Goal: Register for event/course

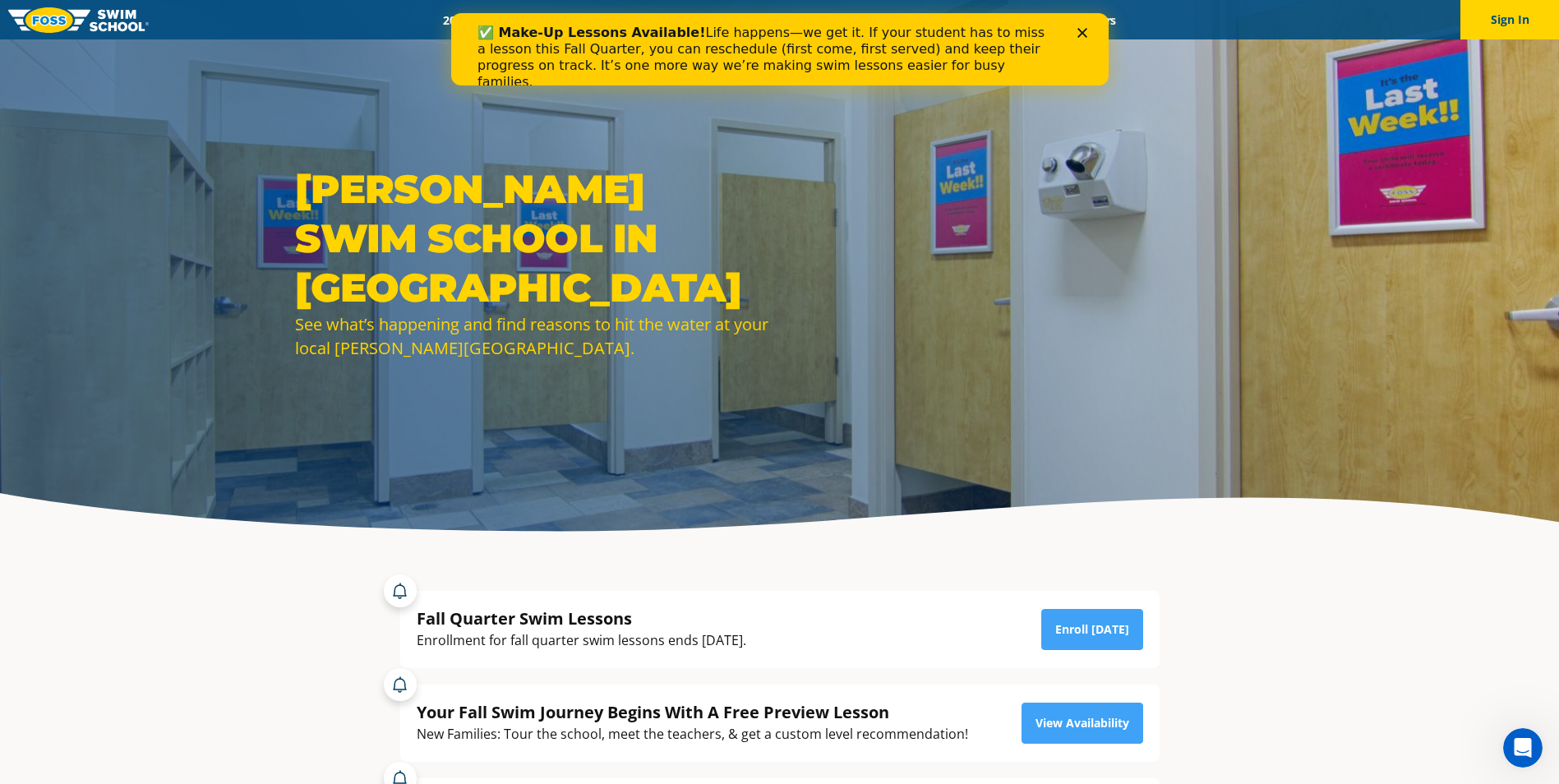
click at [1079, 34] on icon "Close" at bounding box center [1081, 32] width 10 height 10
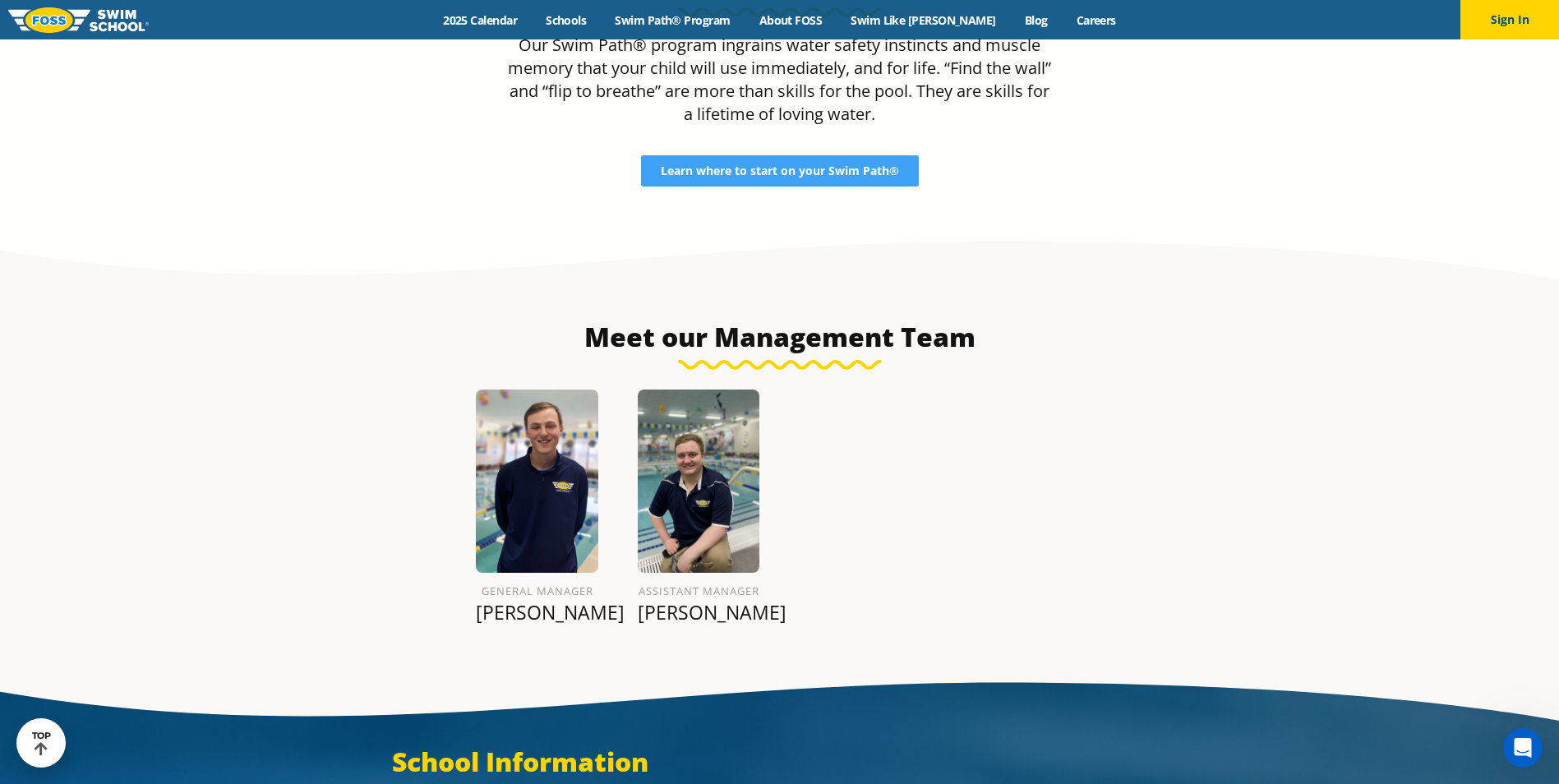
scroll to position [1726, 0]
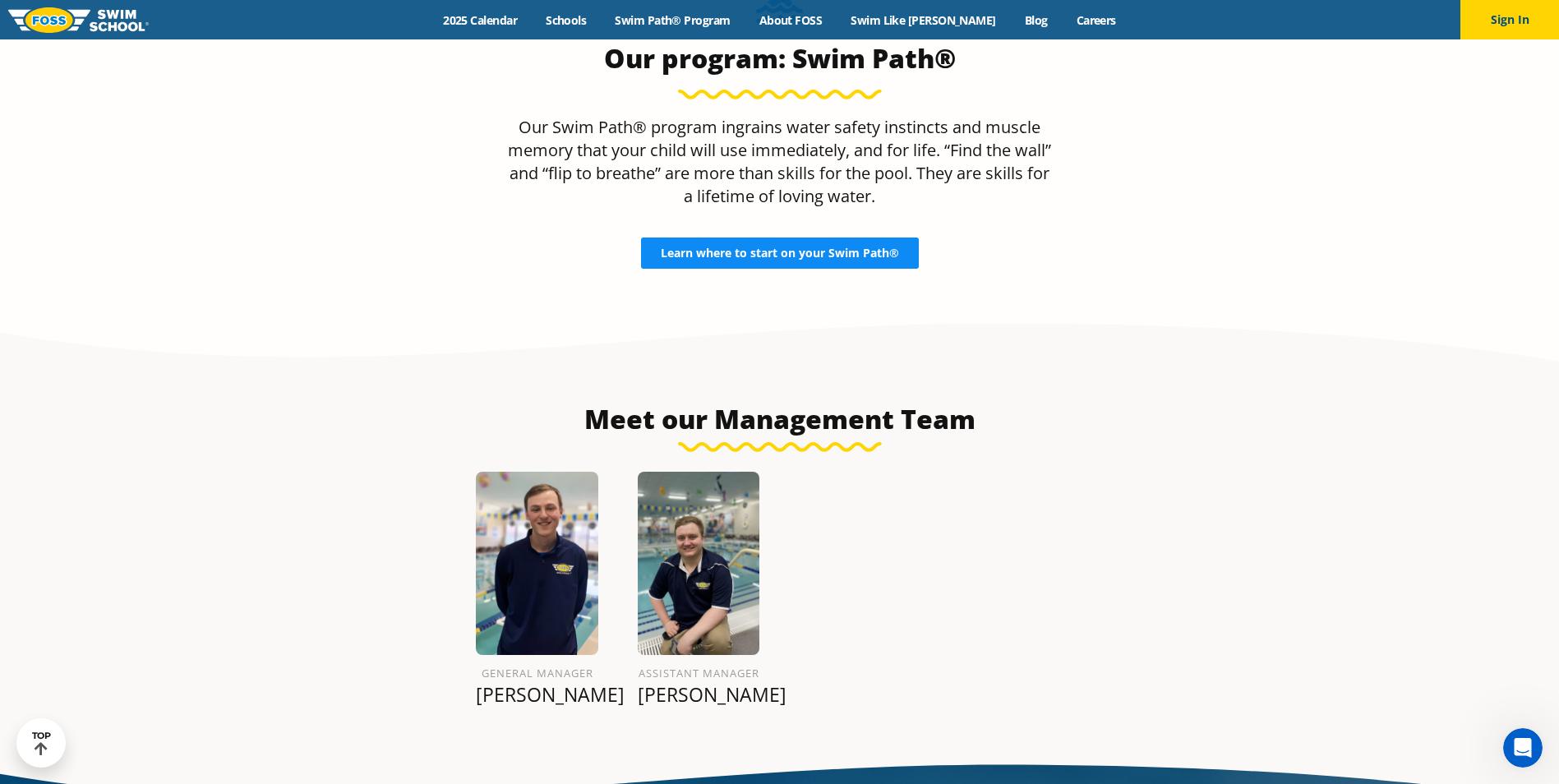
click at [795, 247] on span "Learn where to start on your Swim Path®" at bounding box center [780, 253] width 238 height 11
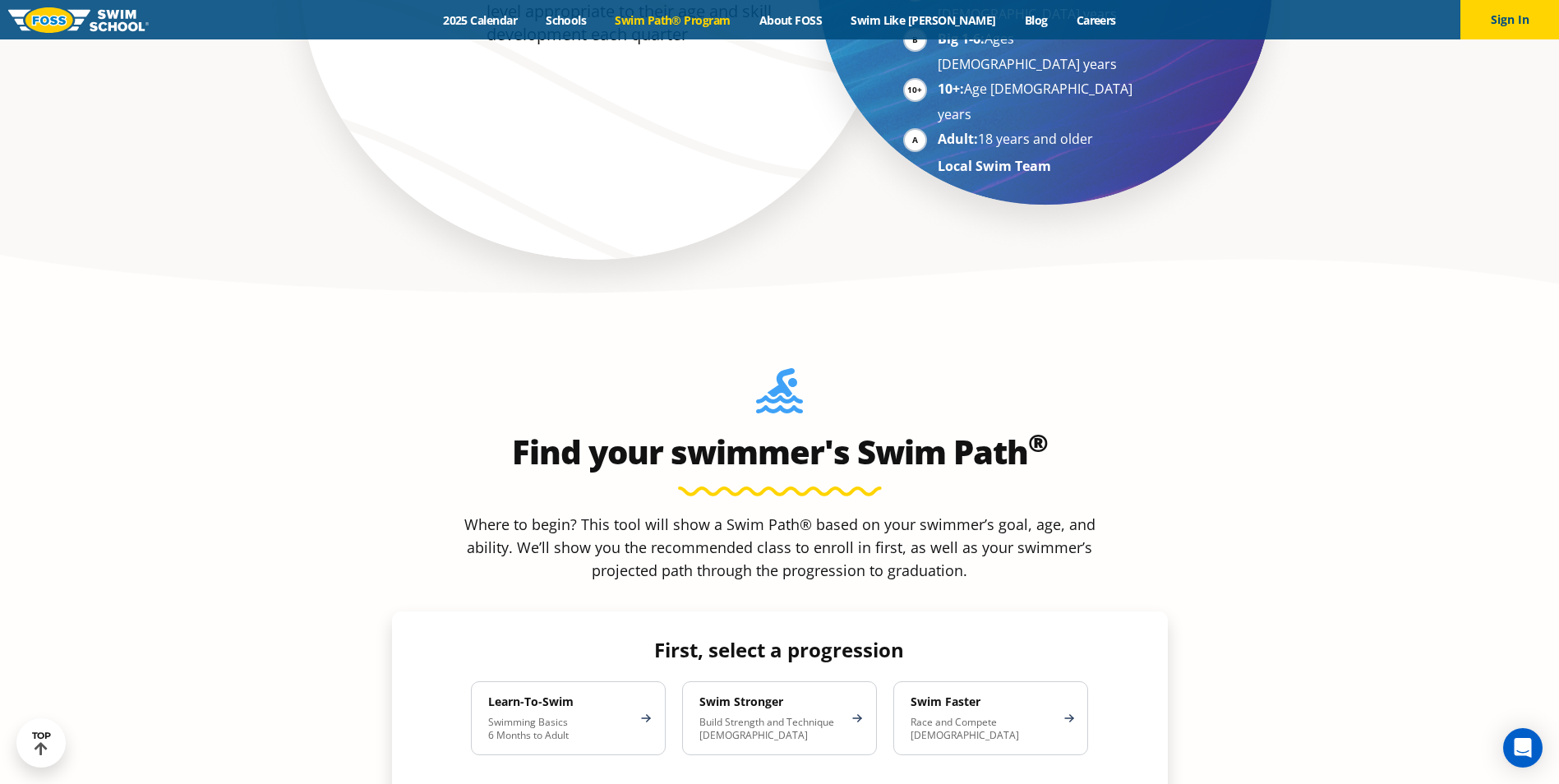
scroll to position [1314, 0]
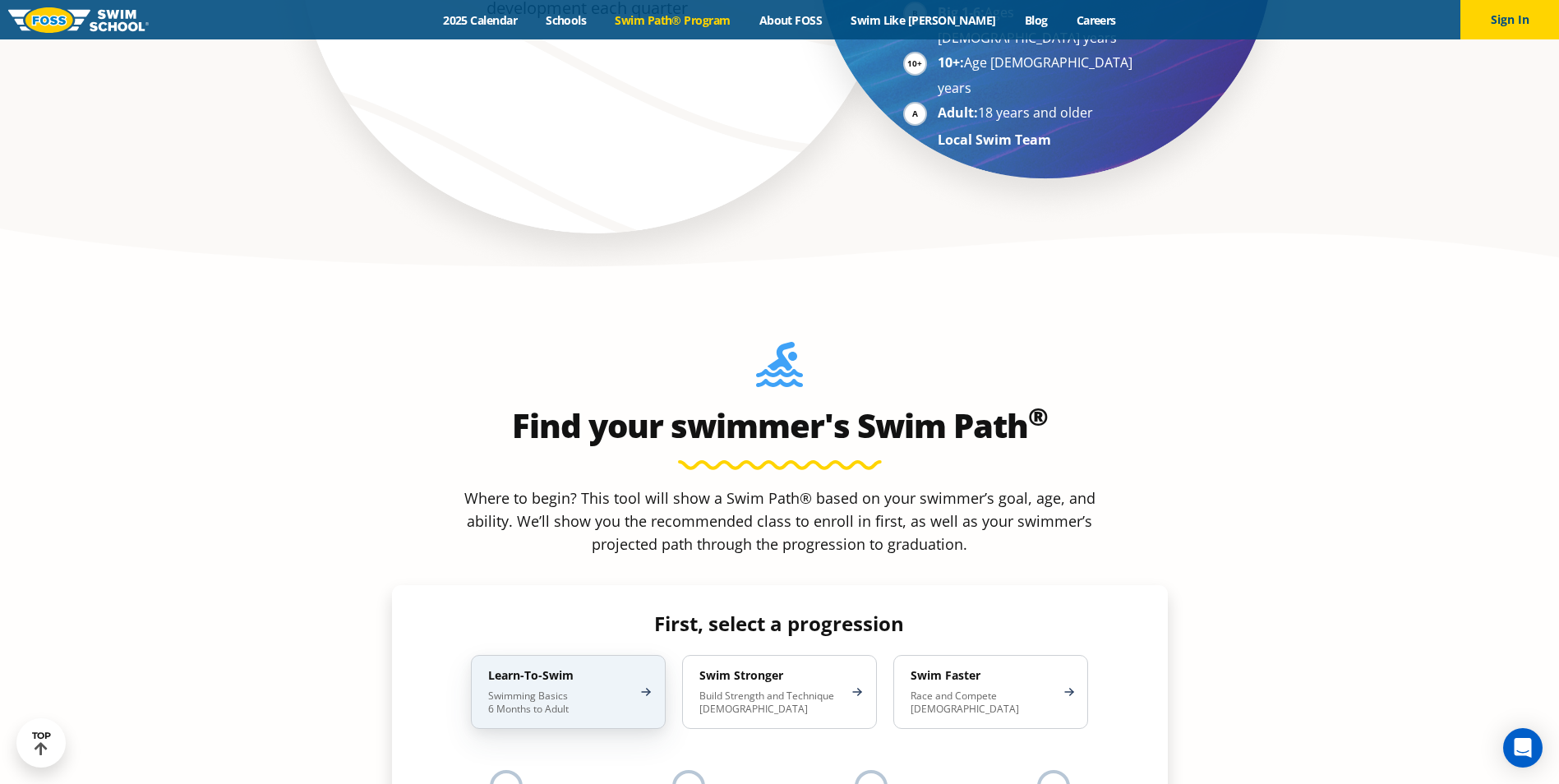
click at [631, 668] on h4 "Learn-To-Swim" at bounding box center [560, 675] width 144 height 15
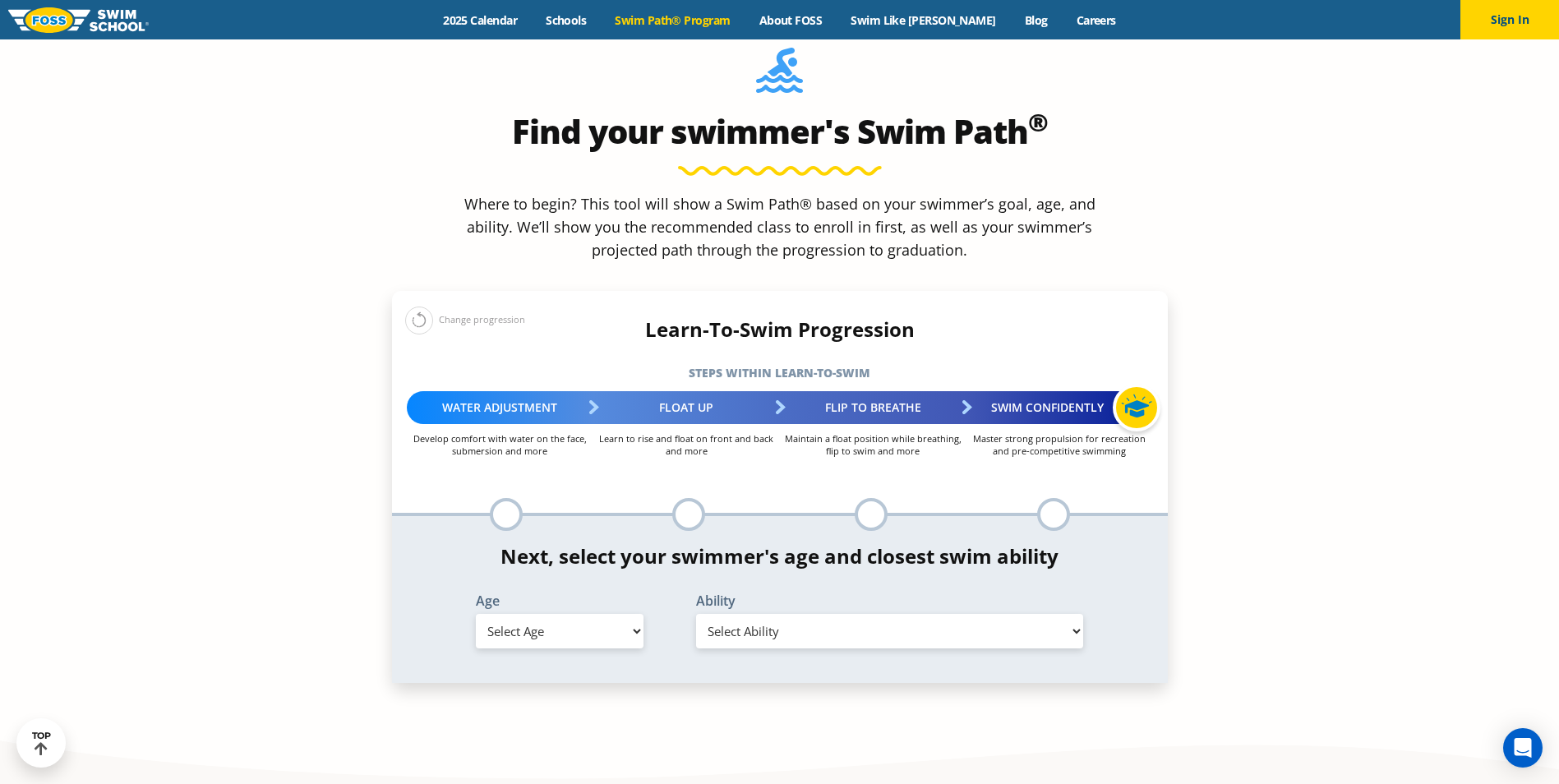
scroll to position [1644, 0]
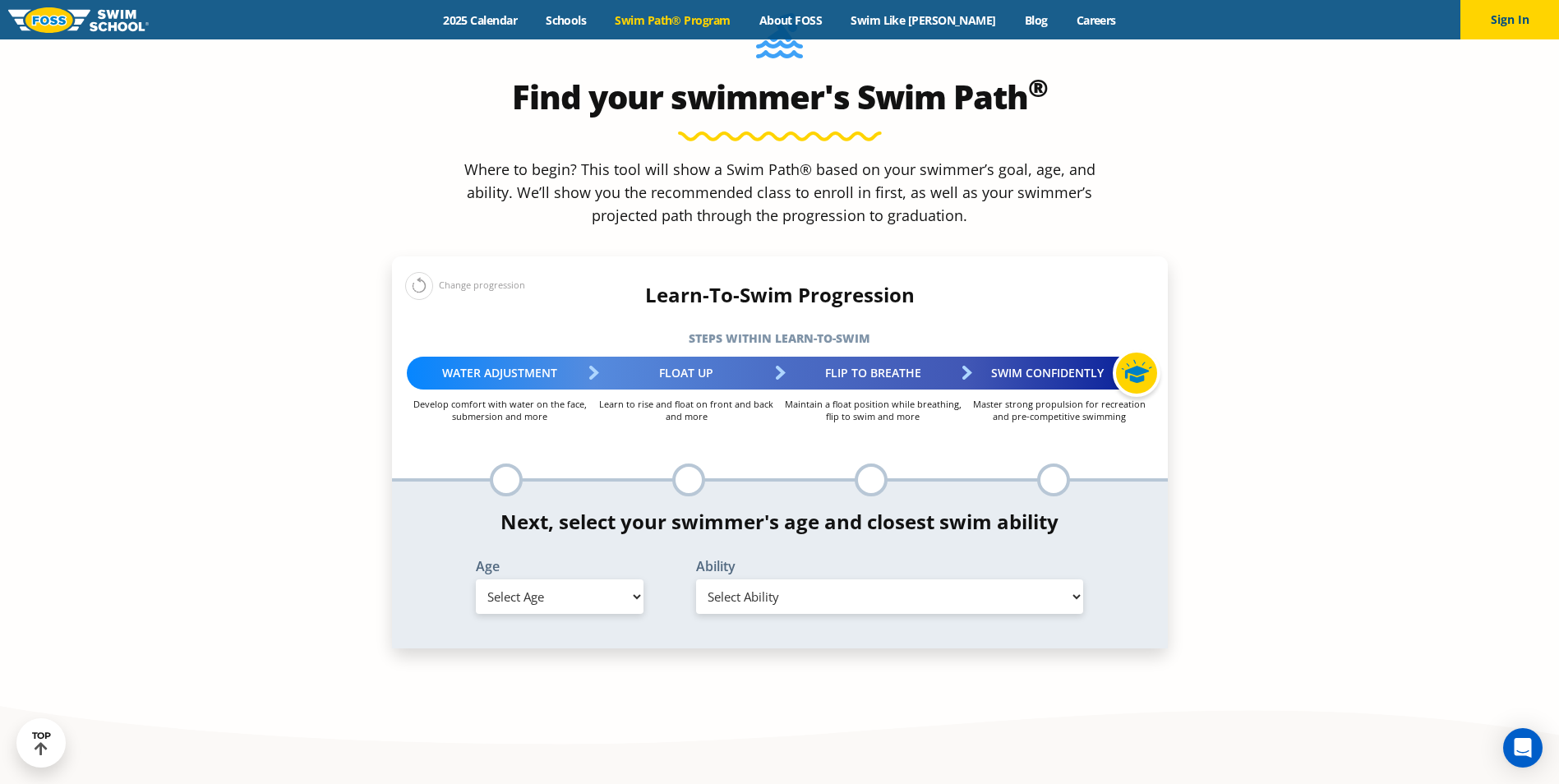
click at [593, 579] on select "Select Age 6 months - 1 year 1 year 2 years 3 years 4 years 5 years 6 years 7 y…" at bounding box center [559, 596] width 168 height 35
select select "6-years"
click at [476, 579] on select "Select Age 6 months - 1 year 1 year 2 years 3 years 4 years 5 years 6 years 7 y…" at bounding box center [559, 596] width 168 height 35
click at [806, 560] on div "Ability Select Ability First in-water experience When in the water, reliant on …" at bounding box center [889, 590] width 440 height 60
click at [806, 579] on select "Select Ability First in-water experience When in the water, reliant on a life j…" at bounding box center [890, 596] width 388 height 35
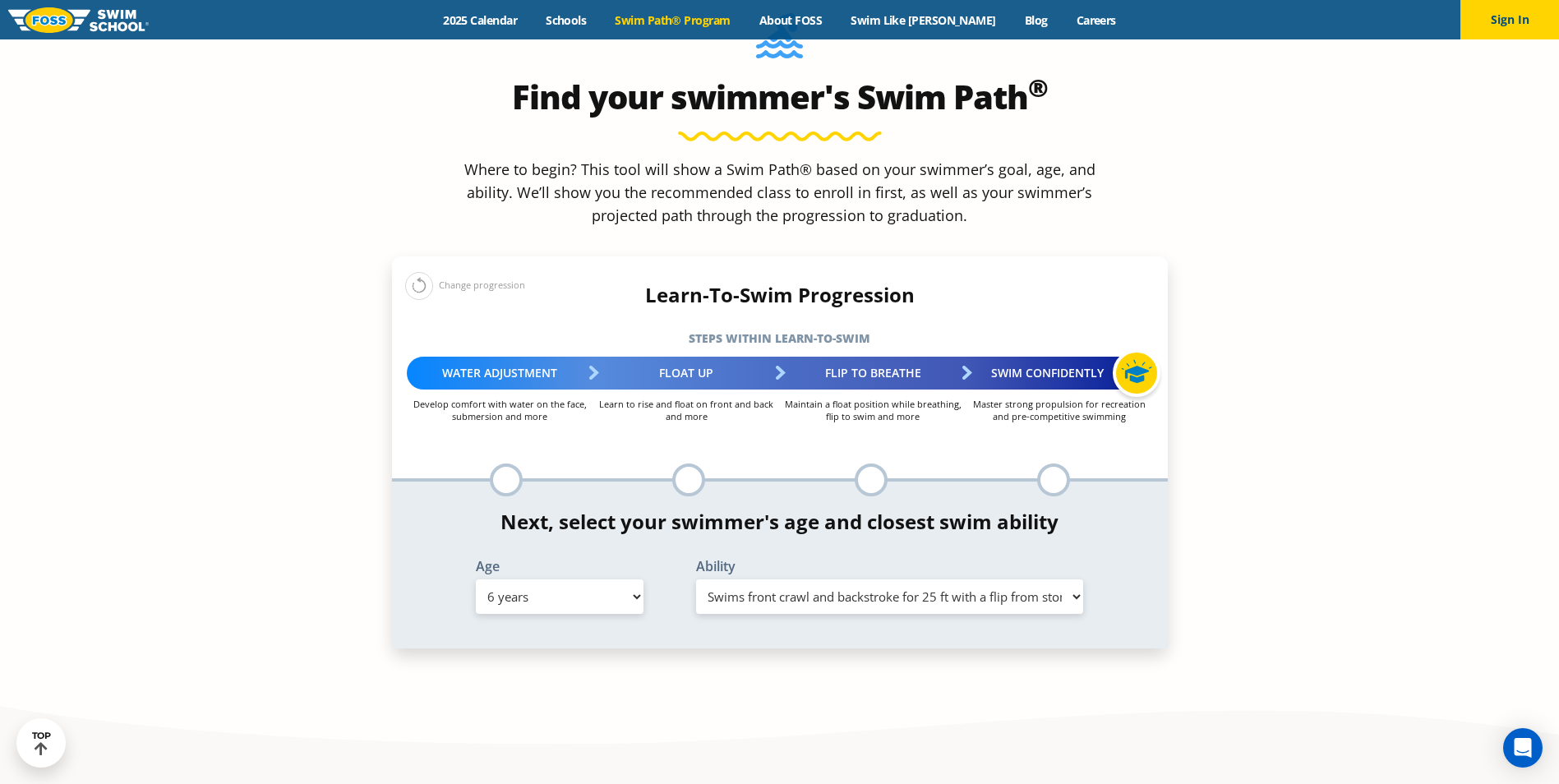
click at [697, 579] on select "Select Ability First in-water experience When in the water, reliant on a life j…" at bounding box center [890, 596] width 388 height 35
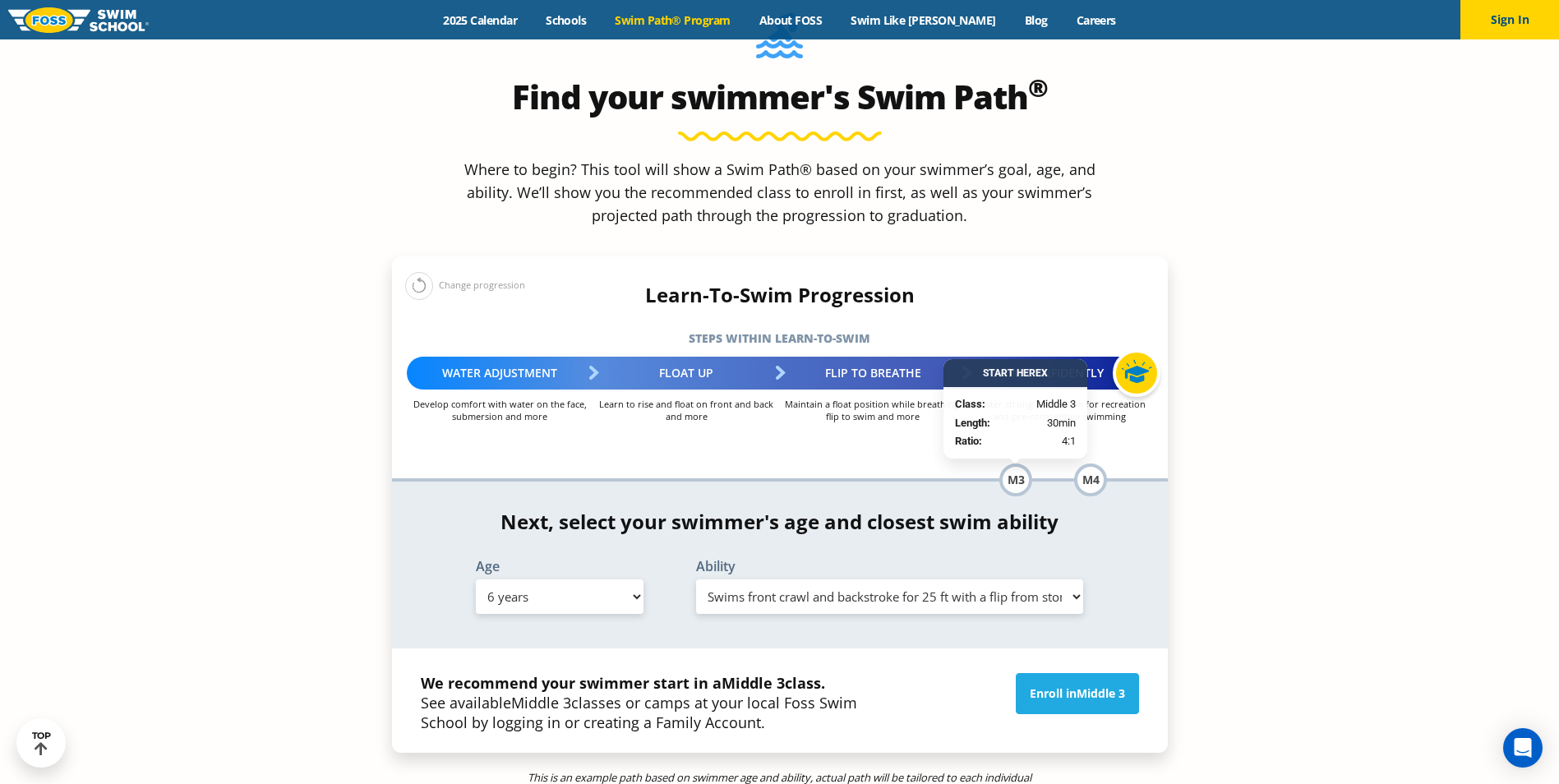
scroll to position [1726, 0]
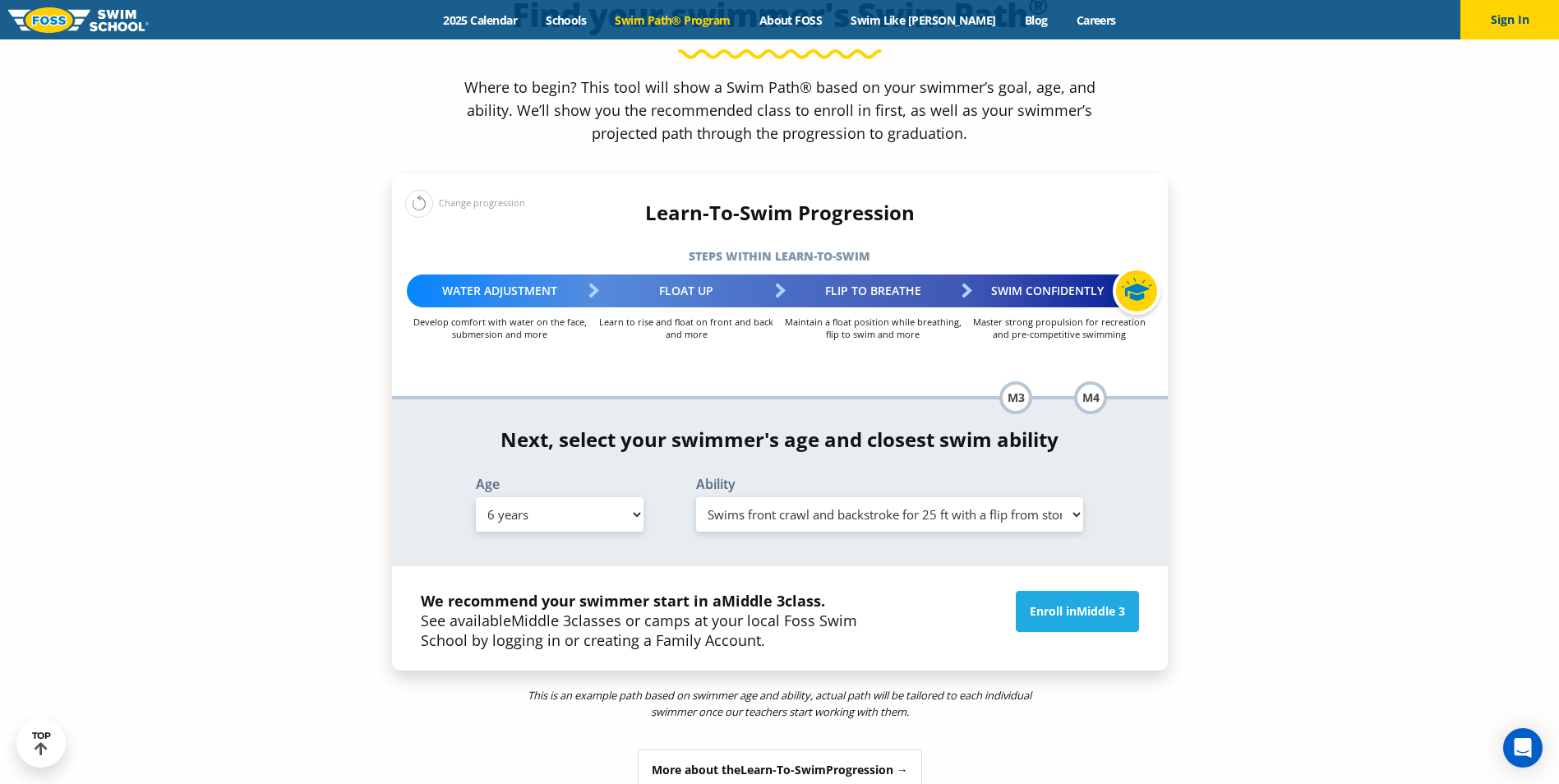
click at [944, 497] on select "Select Ability First in-water experience When in the water, reliant on a life j…" at bounding box center [890, 515] width 388 height 35
click at [1001, 497] on select "Select Ability First in-water experience When in the water, reliant on a life j…" at bounding box center [890, 515] width 388 height 35
select select "6-years-in-open-water-able-to-swim-for-at-least-15-ft-back-to-safety-while-flip…"
click at [697, 497] on select "Select Ability First in-water experience When in the water, reliant on a life j…" at bounding box center [890, 515] width 388 height 35
click at [1064, 412] on div "*In this class, your swimmer will focus on multiple steps within the progressio…" at bounding box center [779, 483] width 776 height 167
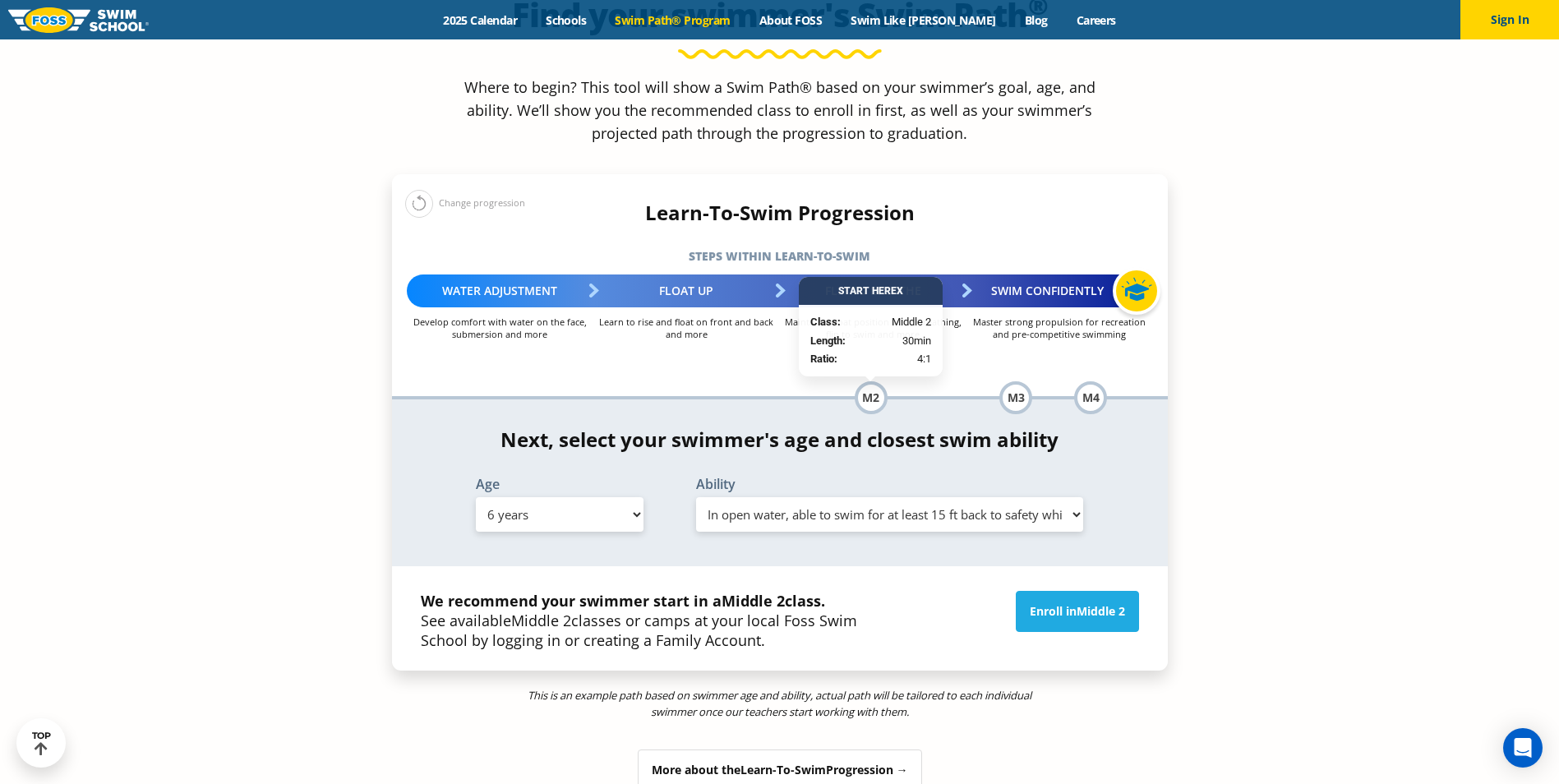
drag, startPoint x: 1064, startPoint y: 412, endPoint x: 1051, endPoint y: 396, distance: 20.6
click at [1061, 497] on select "Select Ability First in-water experience When in the water, reliant on a life j…" at bounding box center [890, 515] width 388 height 35
click at [1304, 297] on section "Find your swimmer's Swim Path ® Where to begin? This tool will show a Swim Path…" at bounding box center [779, 388] width 1559 height 1031
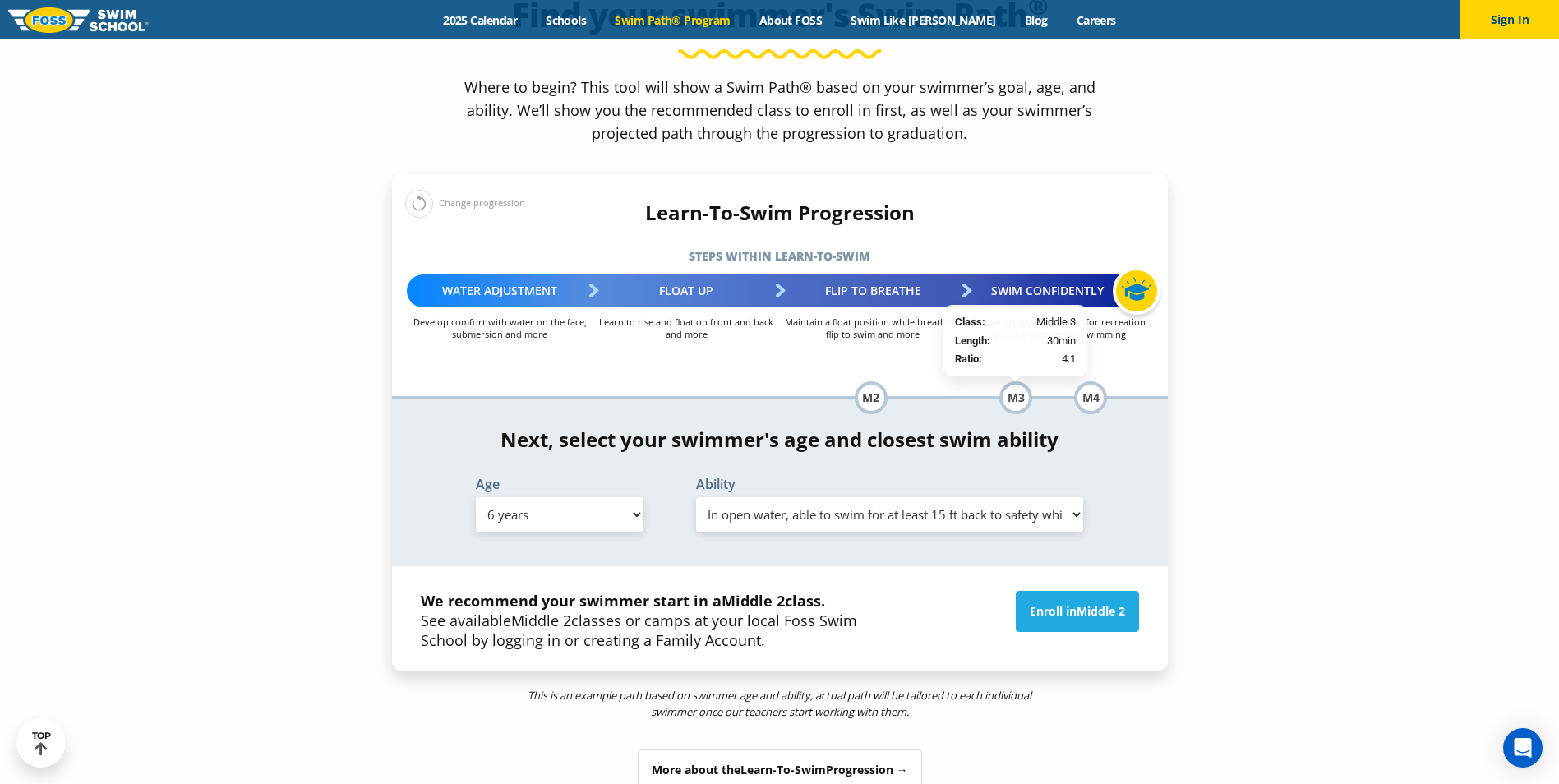
click at [1011, 381] on div "M3" at bounding box center [1016, 398] width 33 height 33
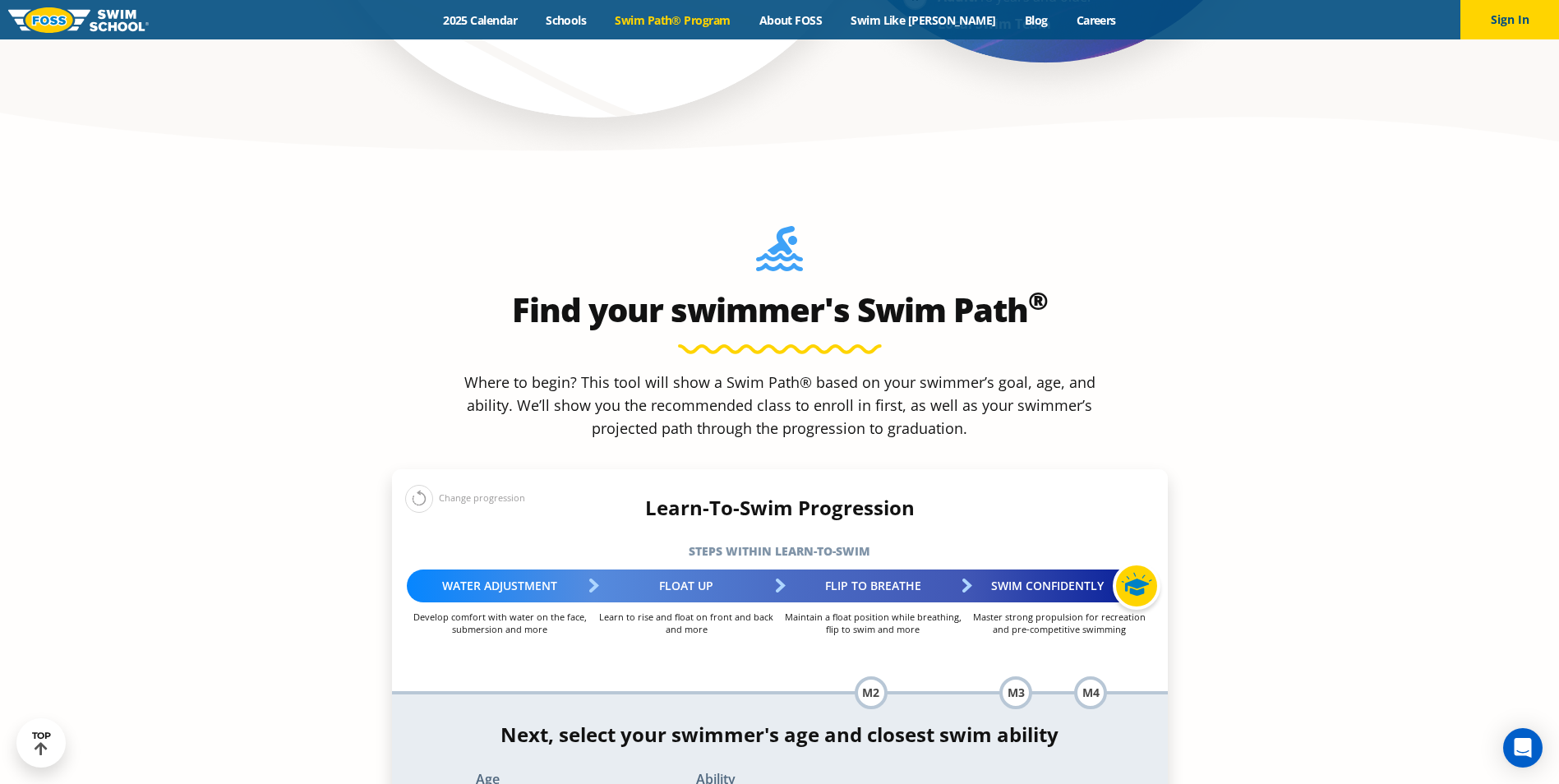
scroll to position [1561, 0]
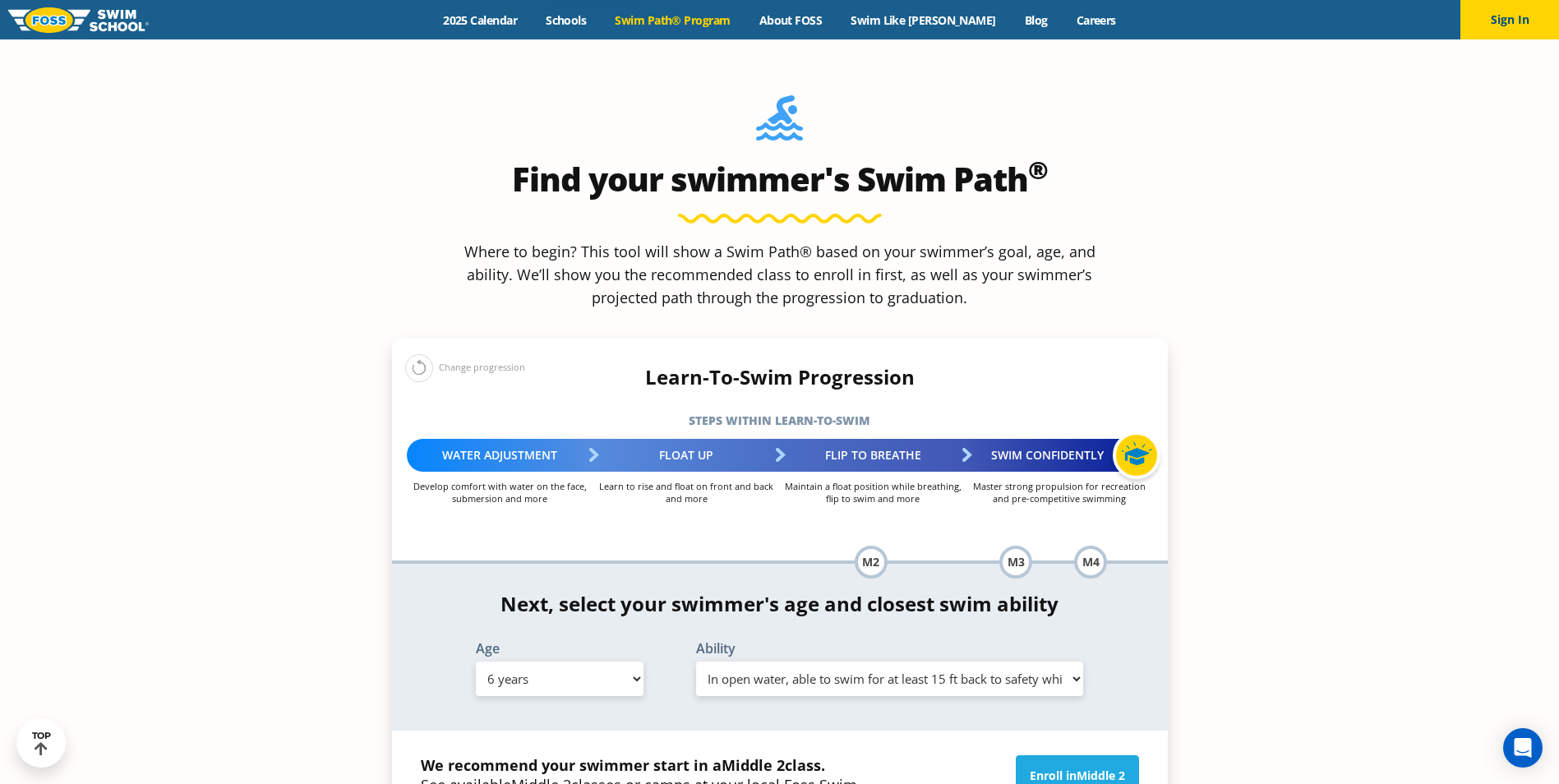
click at [635, 662] on select "Select Age 6 months - 1 year 1 year 2 years 3 years 4 years 5 years 6 years 7 y…" at bounding box center [559, 679] width 168 height 35
select select "5-years"
click at [476, 662] on select "Select Age 6 months - 1 year 1 year 2 years 3 years 4 years 5 years 6 years 7 y…" at bounding box center [559, 679] width 168 height 35
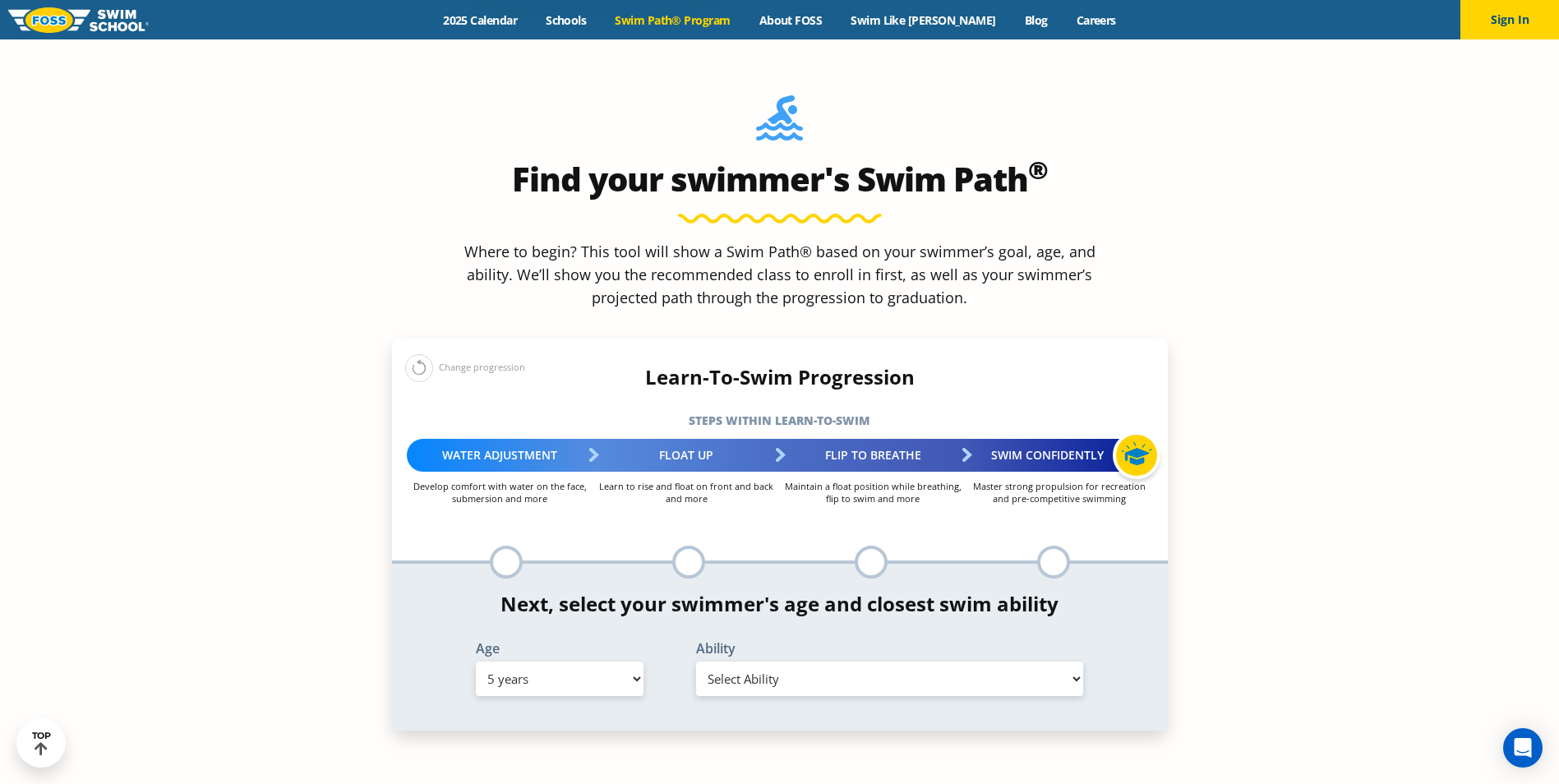
click at [849, 662] on select "Select Ability First in-water experience When in the water, reliant on a life j…" at bounding box center [890, 679] width 388 height 35
select select "5-years-in-open-water-able-to-swim-for-at-least-15-ft-back-to-safety-while-flip…"
click at [697, 662] on select "Select Ability First in-water experience When in the water, reliant on a life j…" at bounding box center [890, 679] width 388 height 35
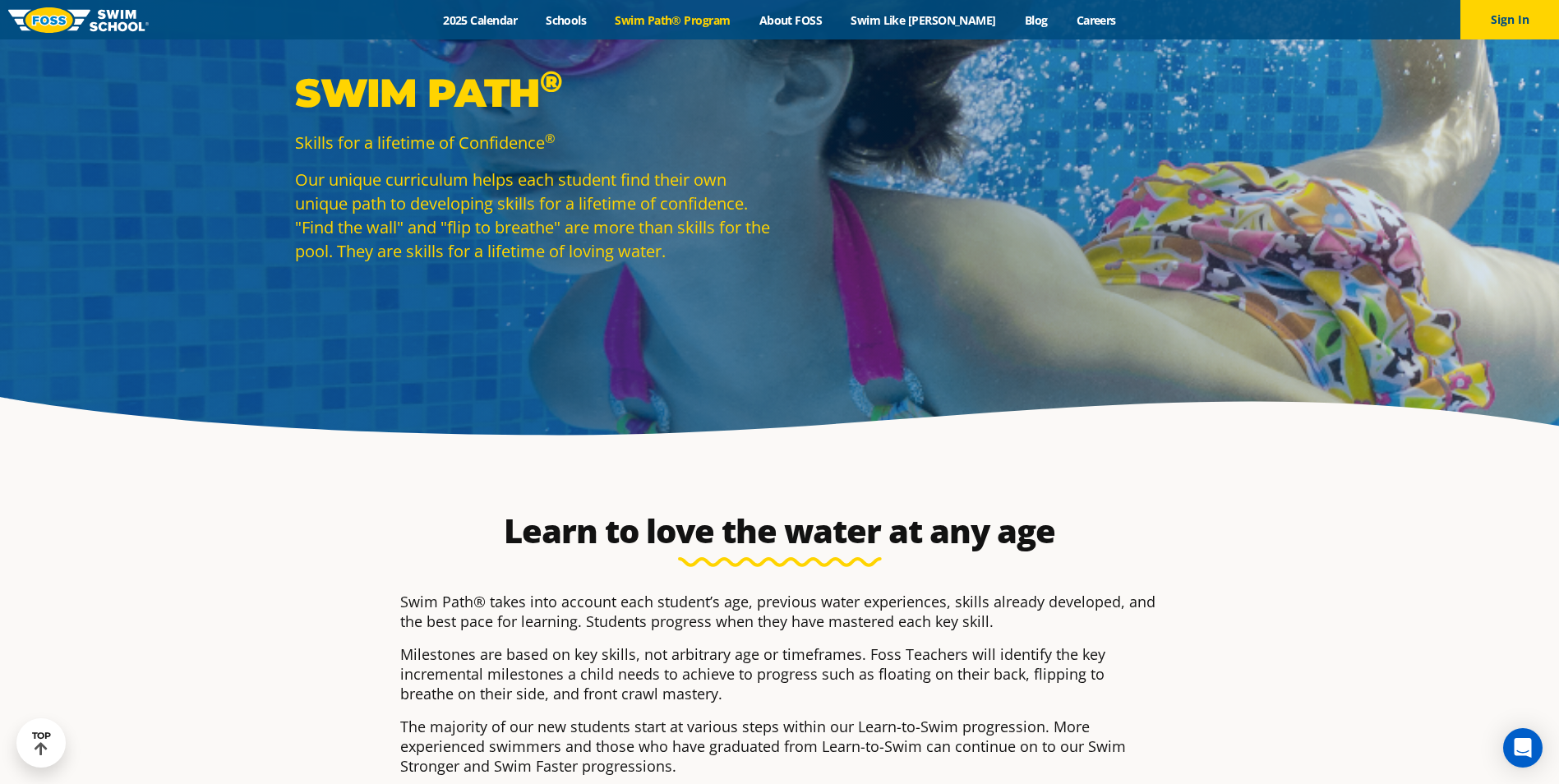
scroll to position [0, 0]
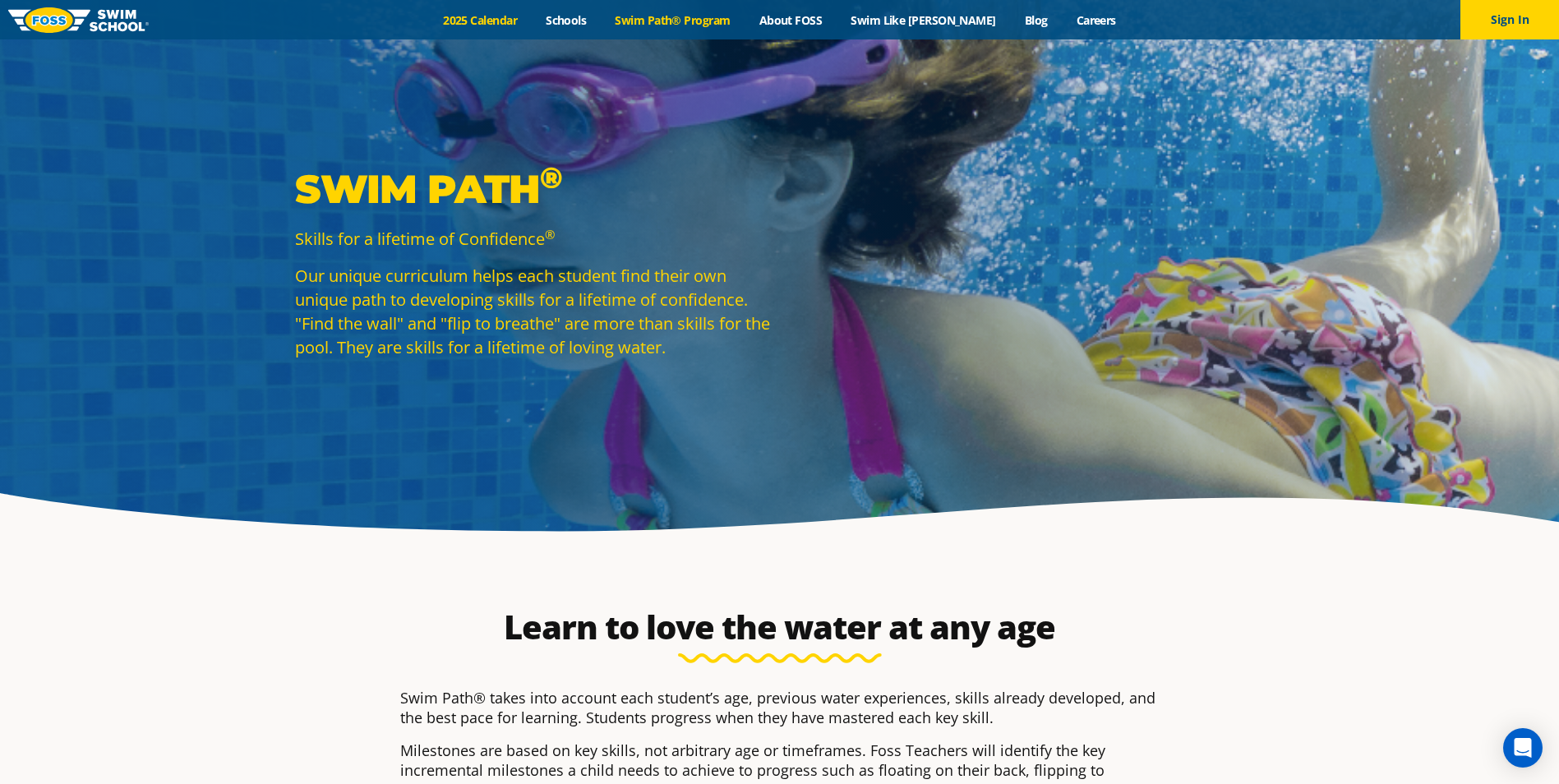
click at [516, 23] on link "2025 Calendar" at bounding box center [480, 20] width 102 height 16
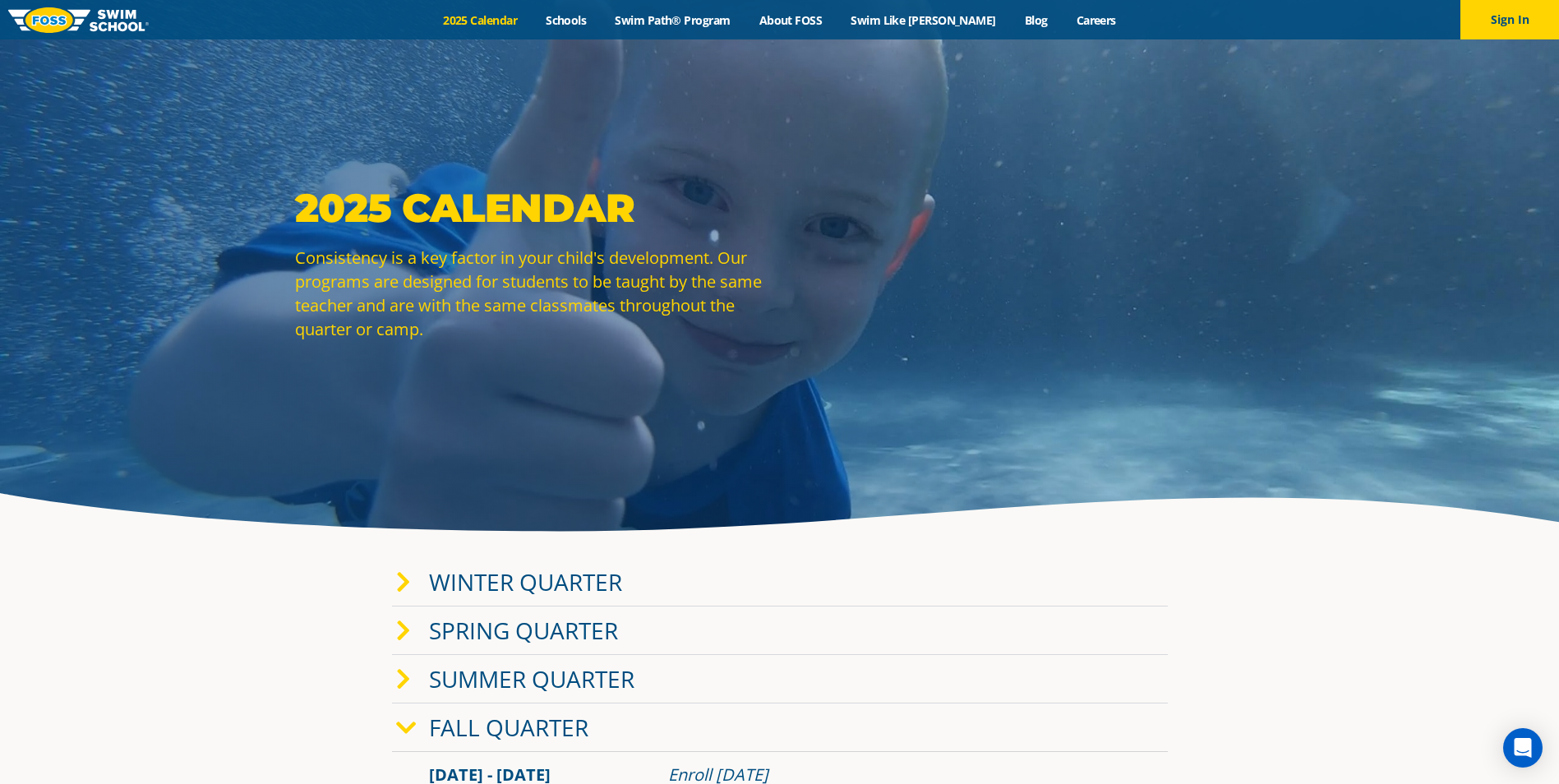
click at [29, 20] on img at bounding box center [78, 20] width 141 height 25
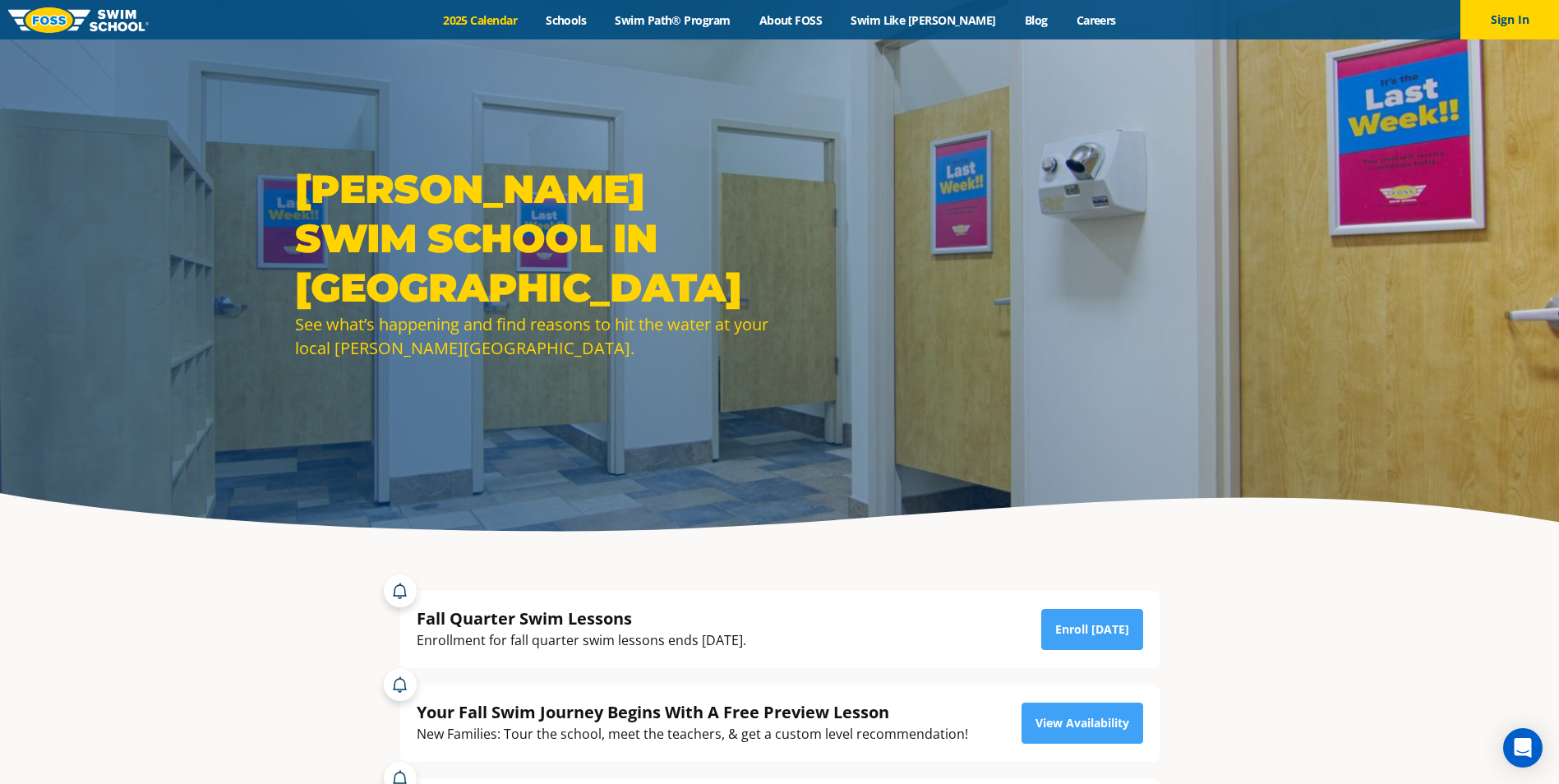
click at [500, 25] on link "2025 Calendar" at bounding box center [480, 20] width 102 height 16
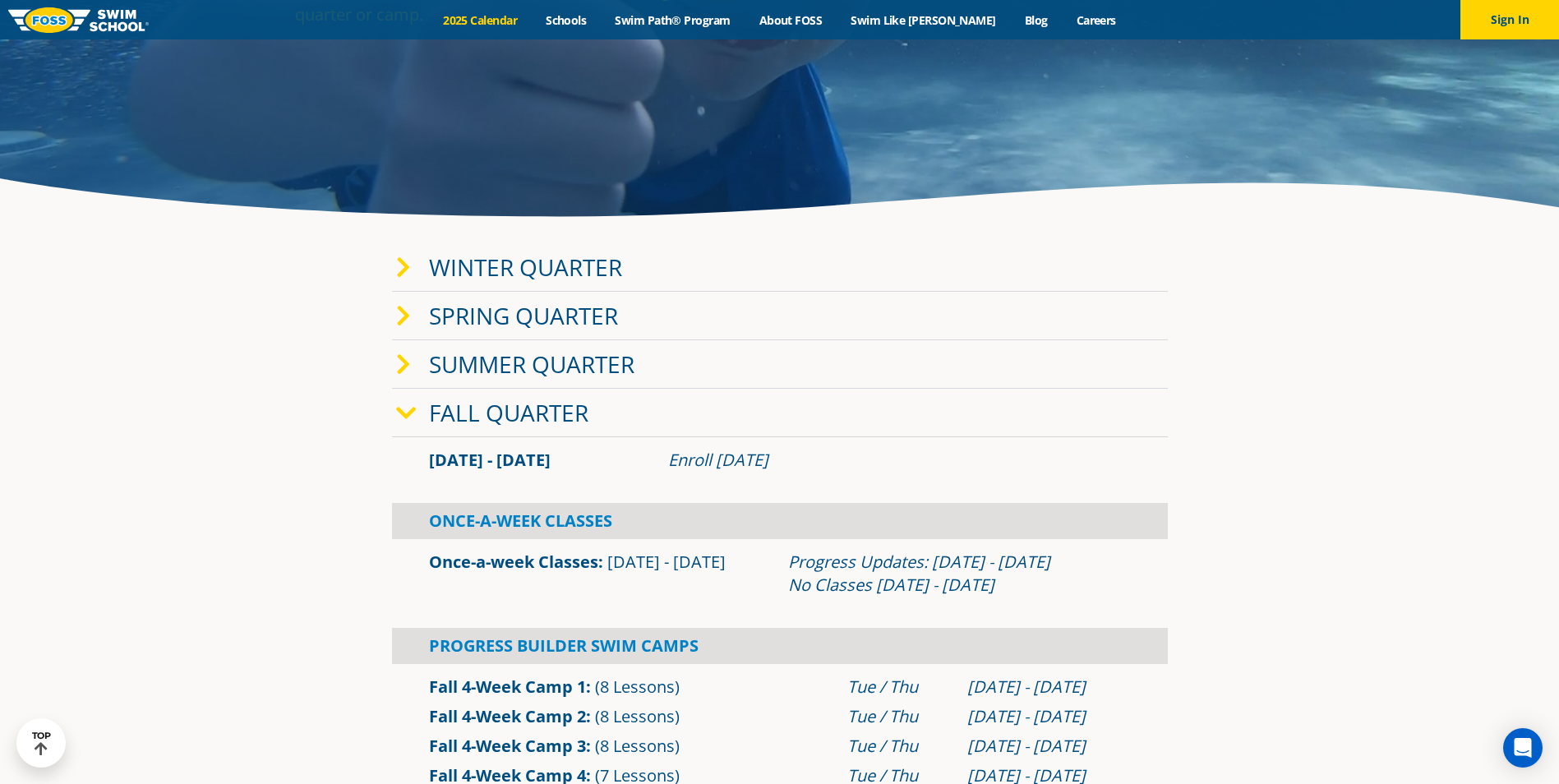
scroll to position [329, 0]
